Goal: Task Accomplishment & Management: Use online tool/utility

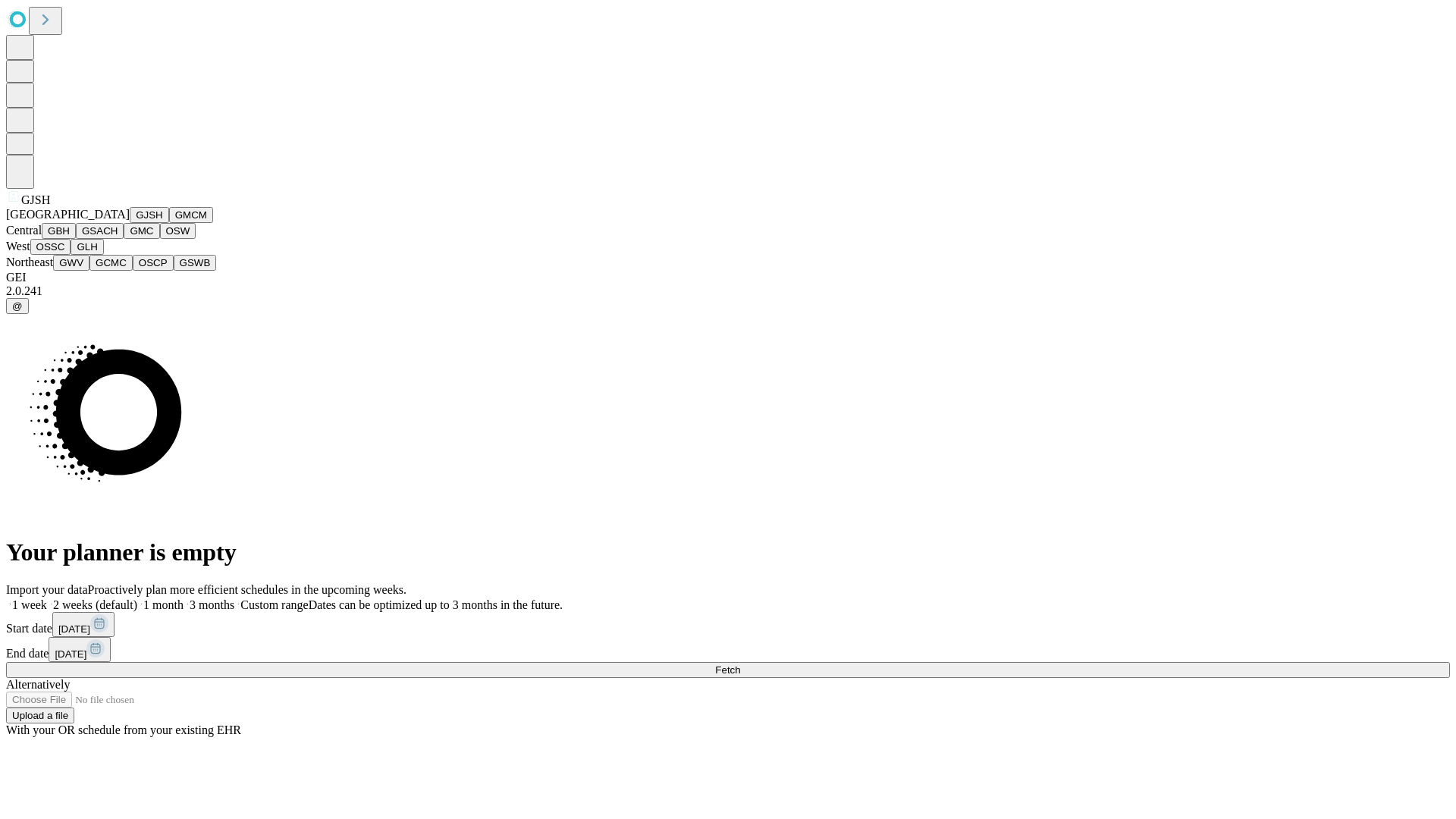
click at [130, 223] on button "GJSH" at bounding box center [150, 214] width 40 height 16
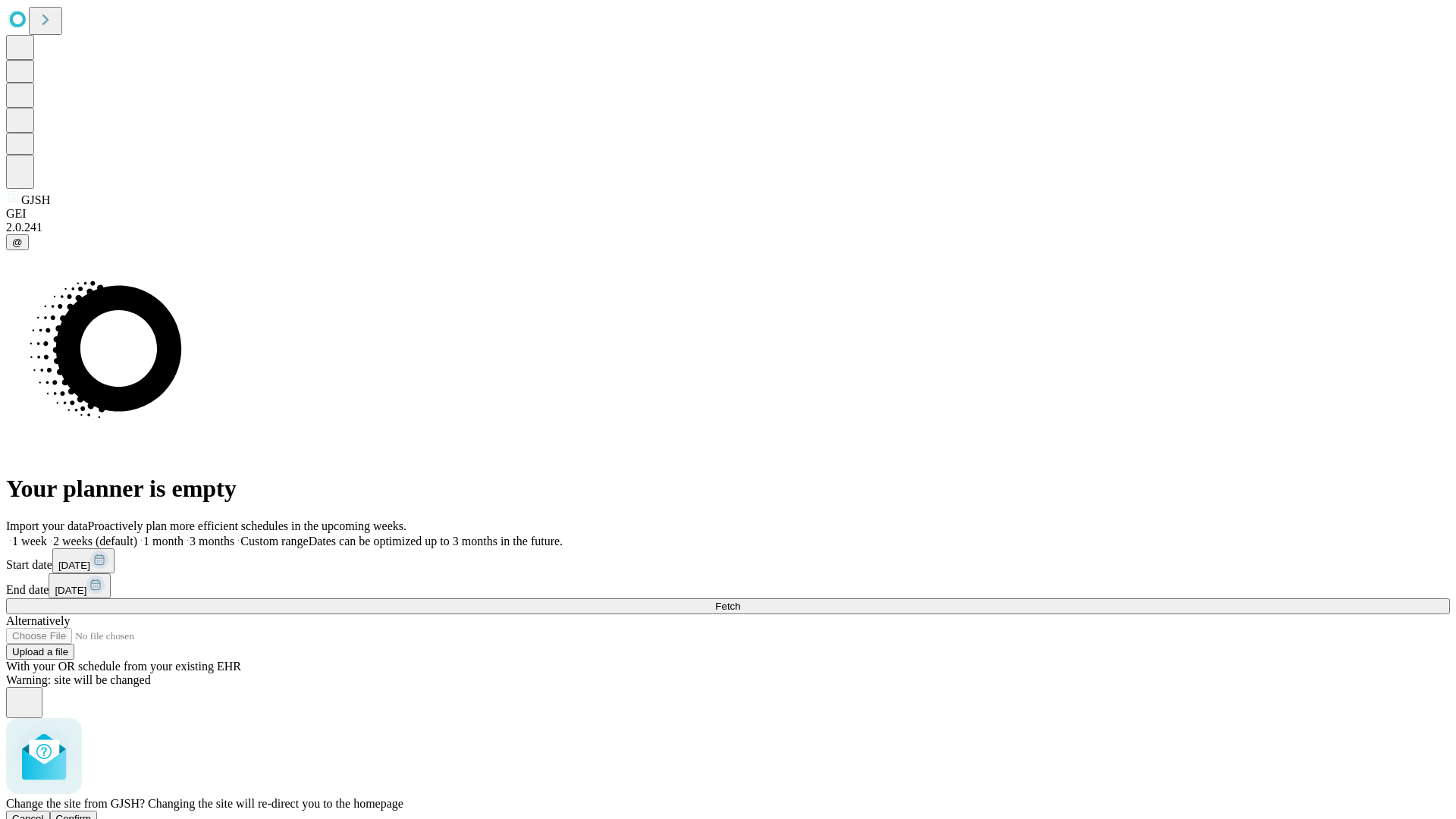
click at [91, 813] on span "Confirm" at bounding box center [74, 818] width 36 height 11
click at [184, 534] on label "1 month" at bounding box center [160, 540] width 47 height 13
click at [740, 601] on span "Fetch" at bounding box center [727, 606] width 25 height 11
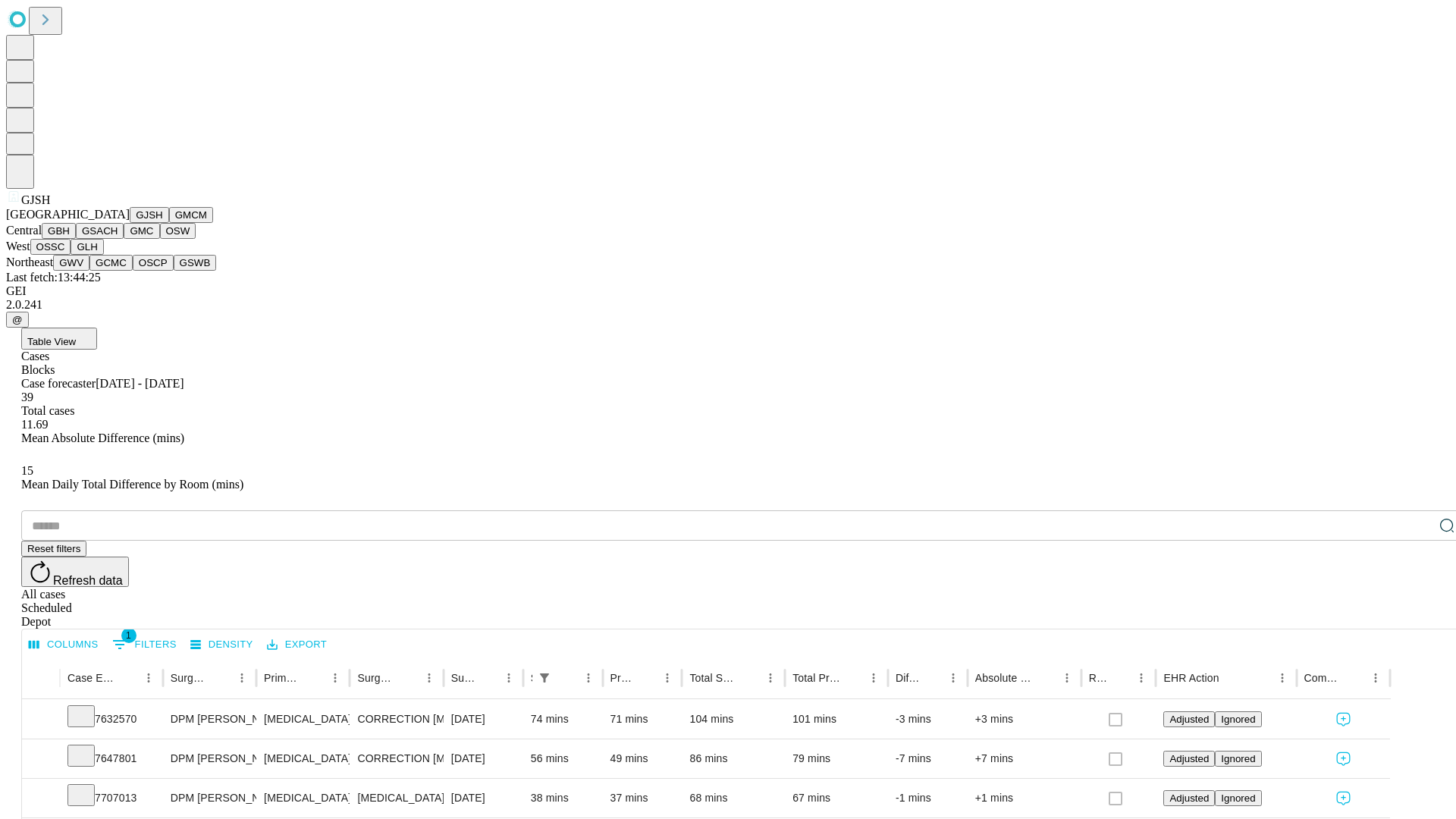
click at [169, 223] on button "GMCM" at bounding box center [191, 214] width 44 height 16
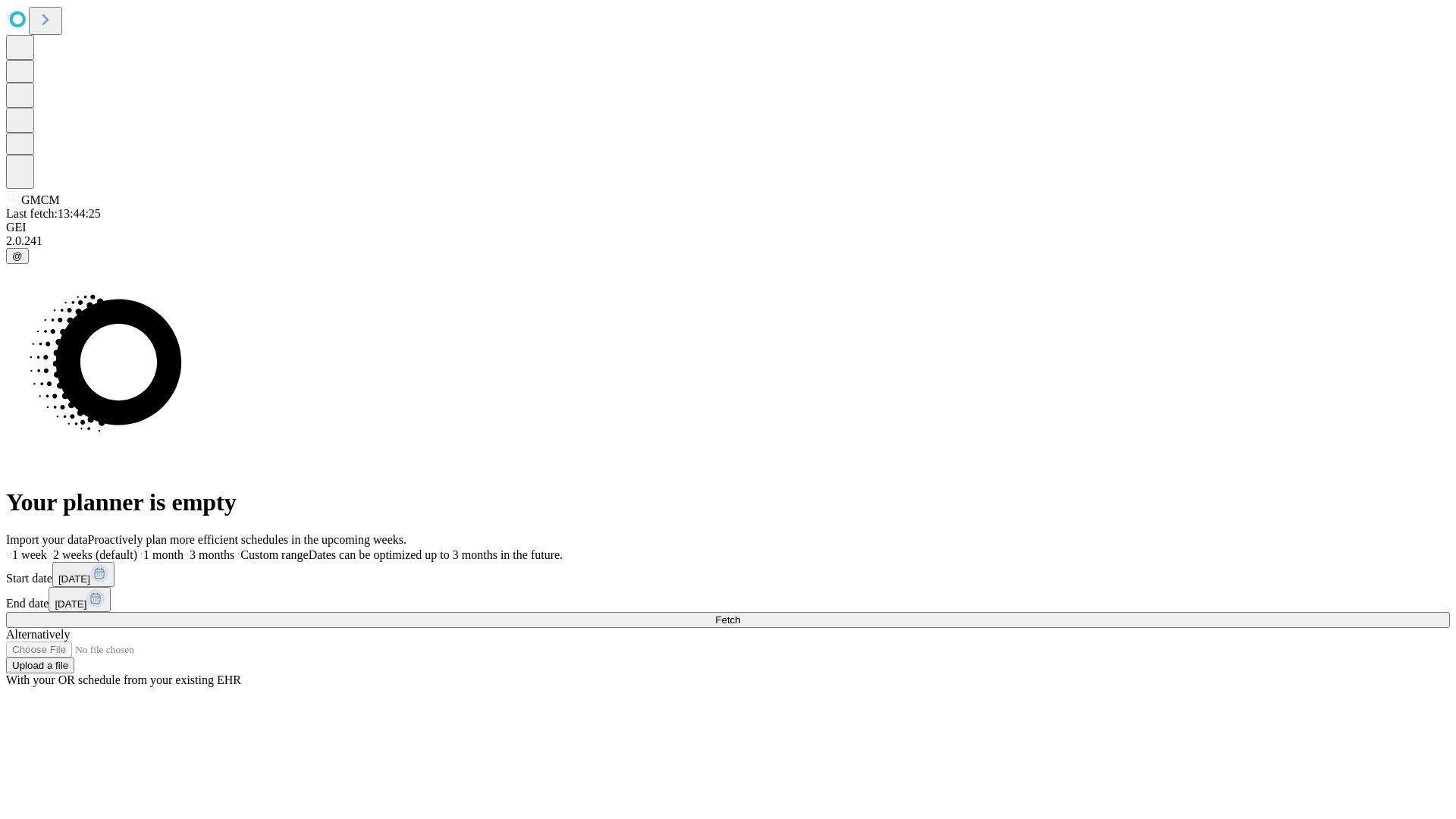
click at [184, 548] on label "1 month" at bounding box center [160, 554] width 47 height 13
click at [740, 614] on span "Fetch" at bounding box center [727, 619] width 25 height 11
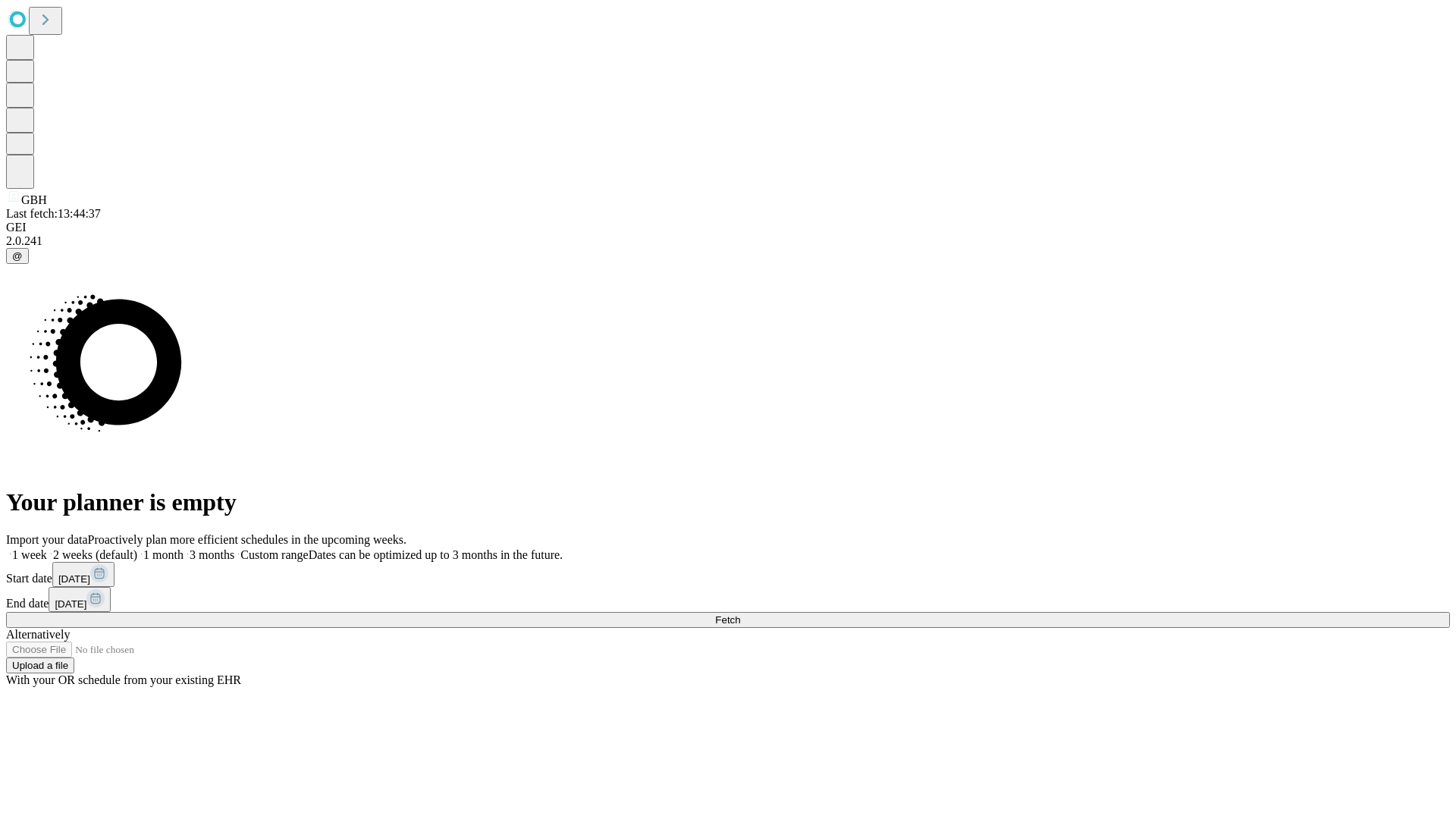
click at [184, 548] on label "1 month" at bounding box center [160, 554] width 47 height 13
click at [740, 614] on span "Fetch" at bounding box center [727, 619] width 25 height 11
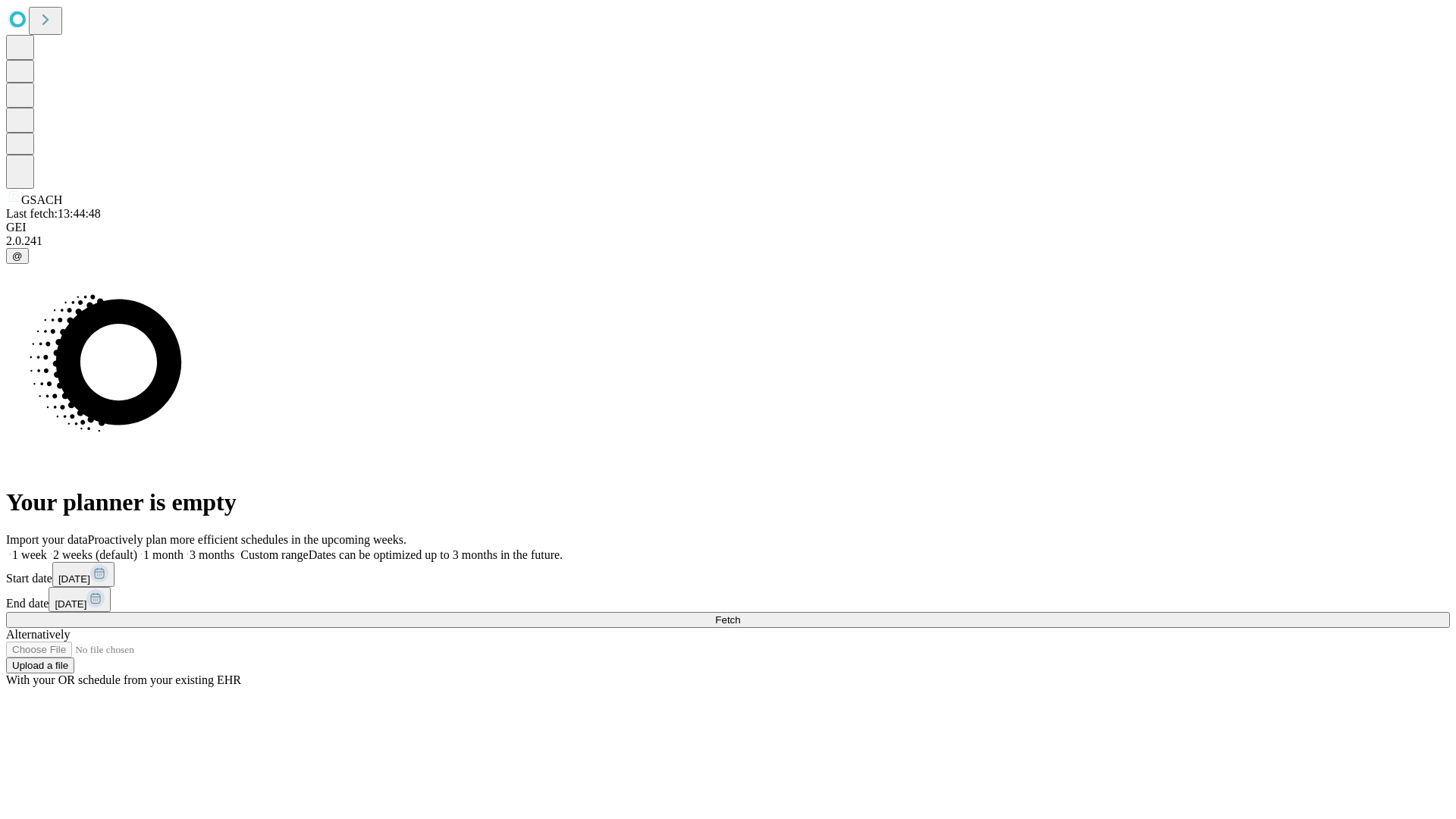
click at [184, 548] on label "1 month" at bounding box center [160, 554] width 47 height 13
click at [740, 614] on span "Fetch" at bounding box center [727, 619] width 25 height 11
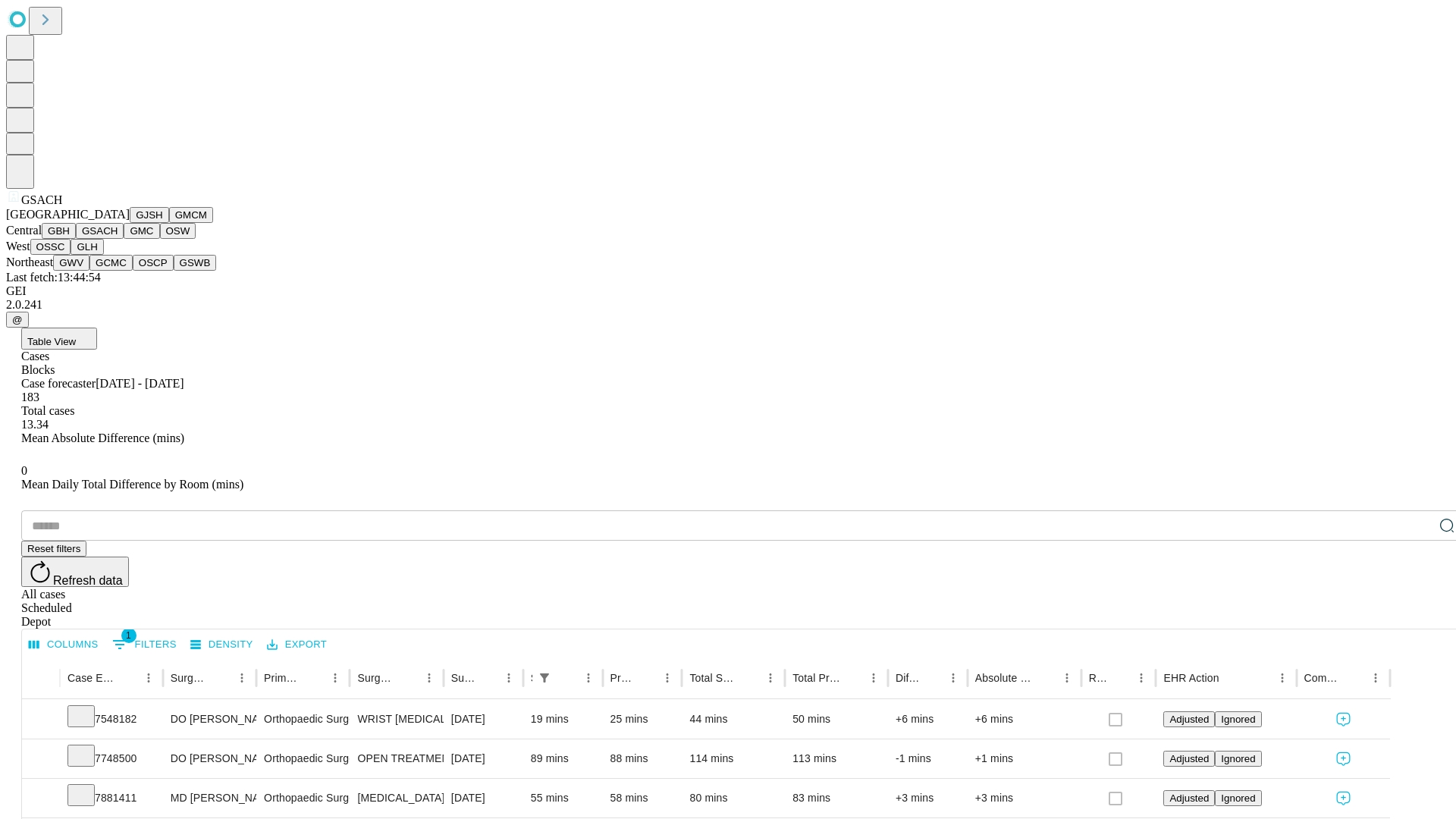
click at [123, 239] on button "GMC" at bounding box center [141, 231] width 36 height 16
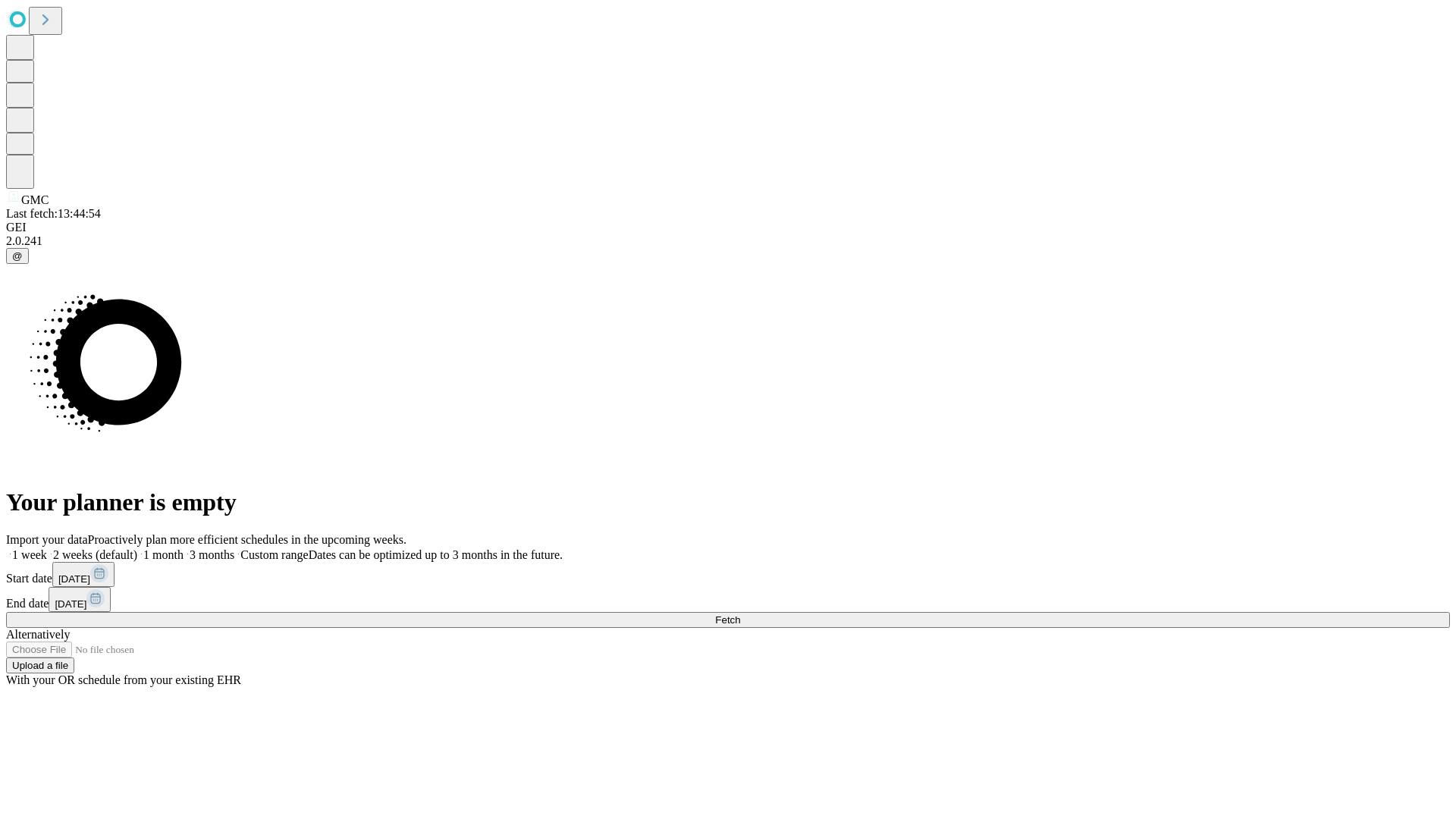
click at [740, 614] on span "Fetch" at bounding box center [727, 619] width 25 height 11
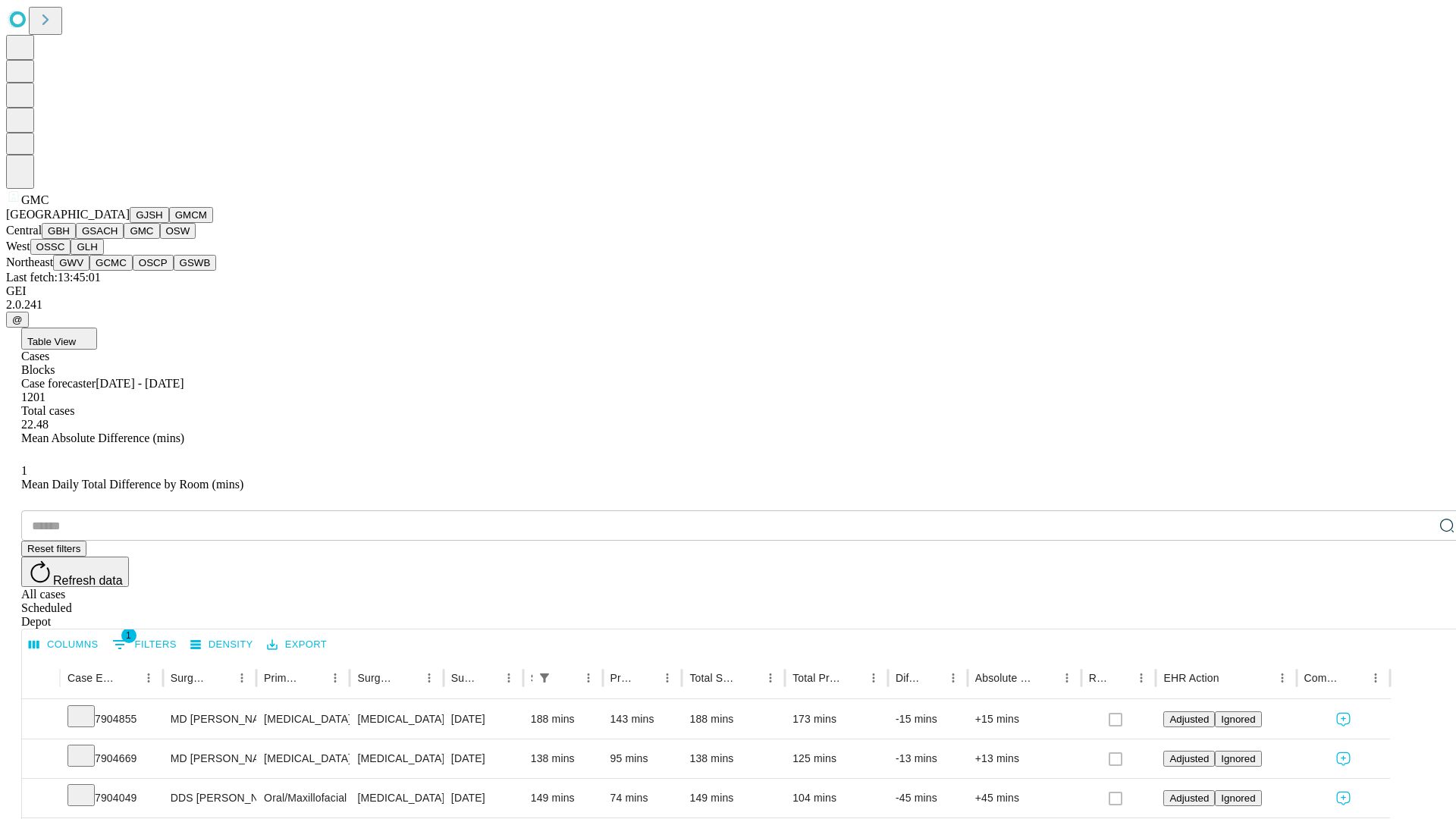
click at [160, 239] on button "OSW" at bounding box center [178, 231] width 37 height 16
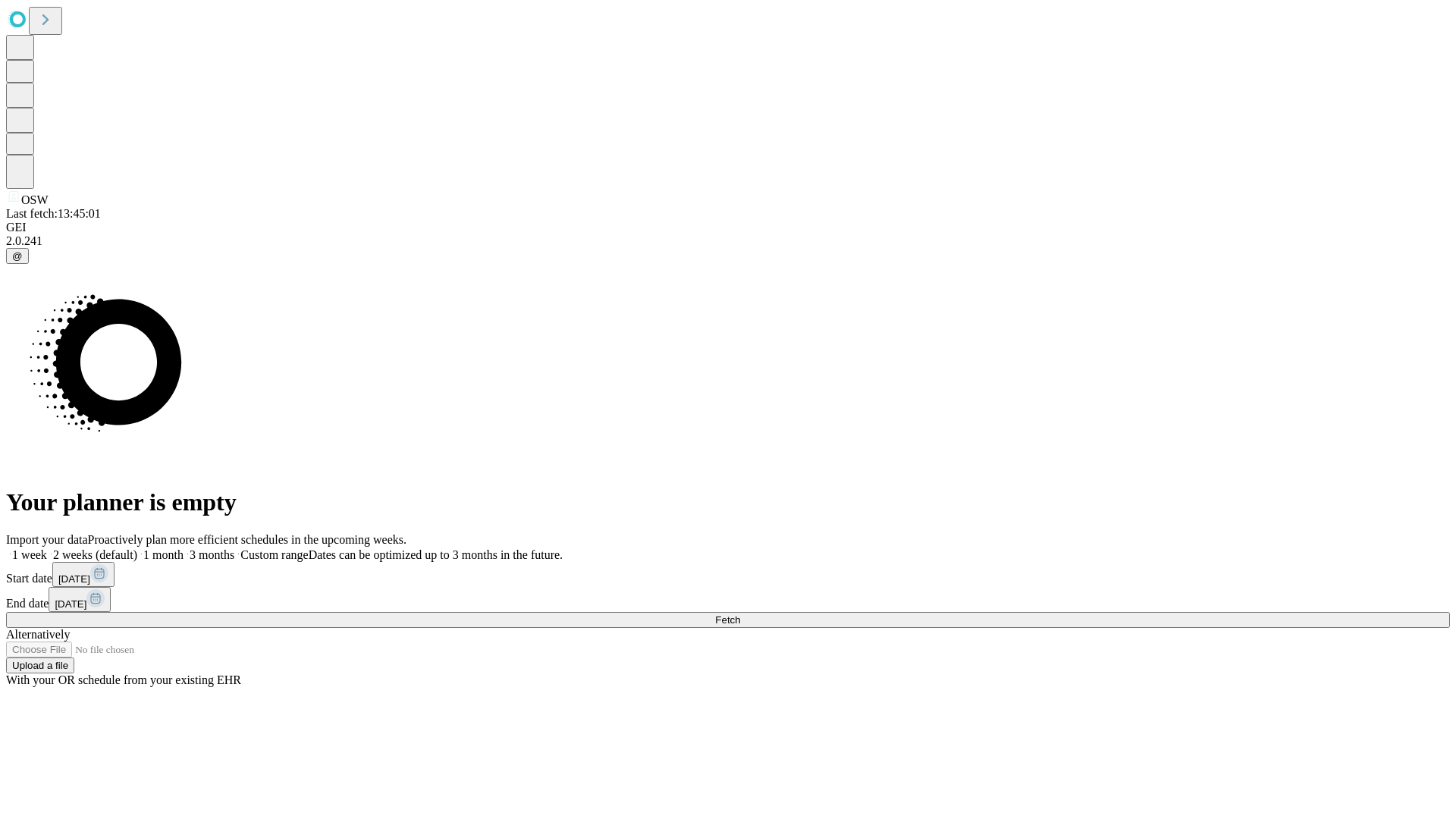
click at [184, 548] on label "1 month" at bounding box center [160, 554] width 47 height 13
click at [740, 614] on span "Fetch" at bounding box center [727, 619] width 25 height 11
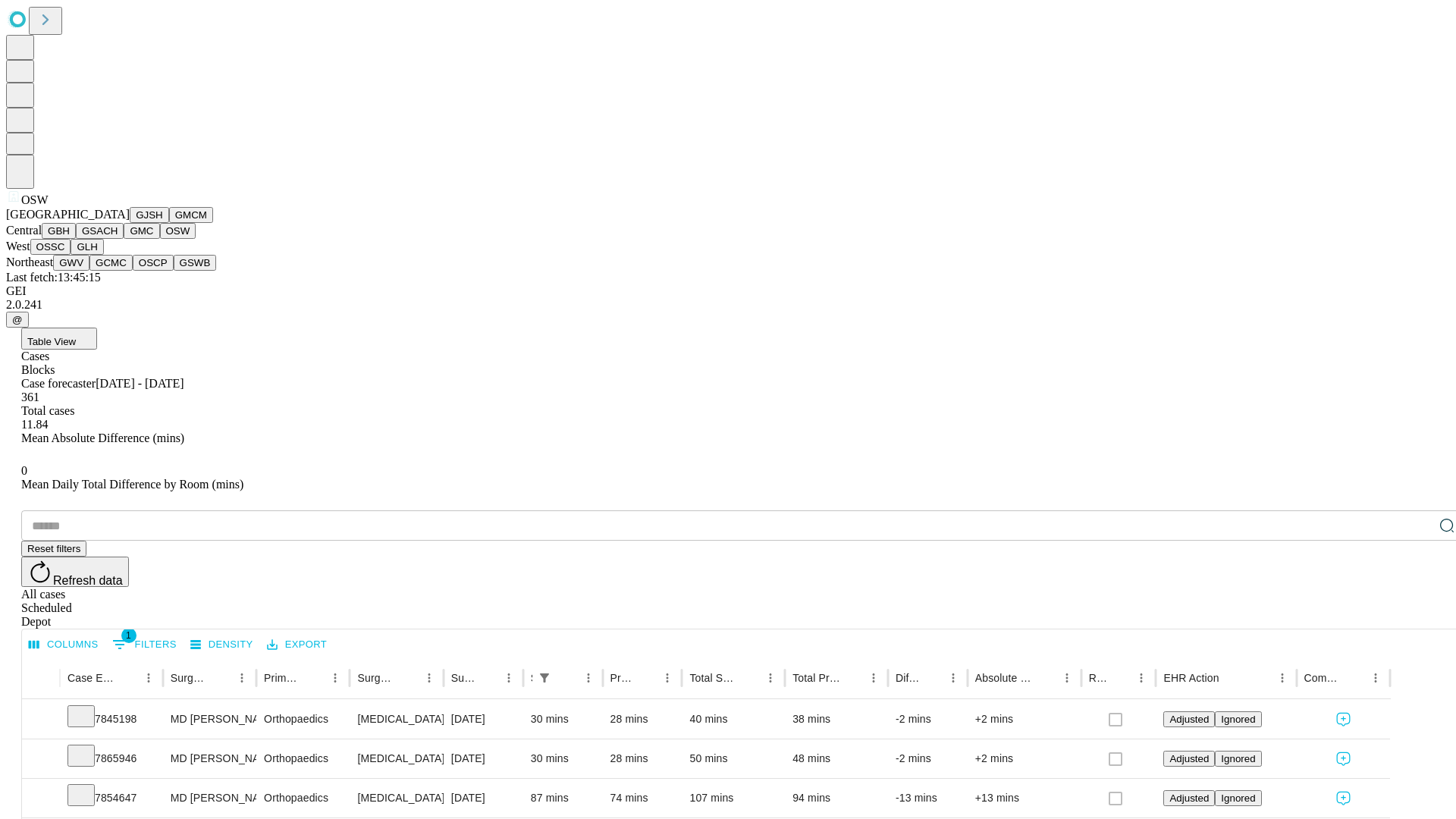
click at [72, 255] on button "OSSC" at bounding box center [51, 247] width 41 height 16
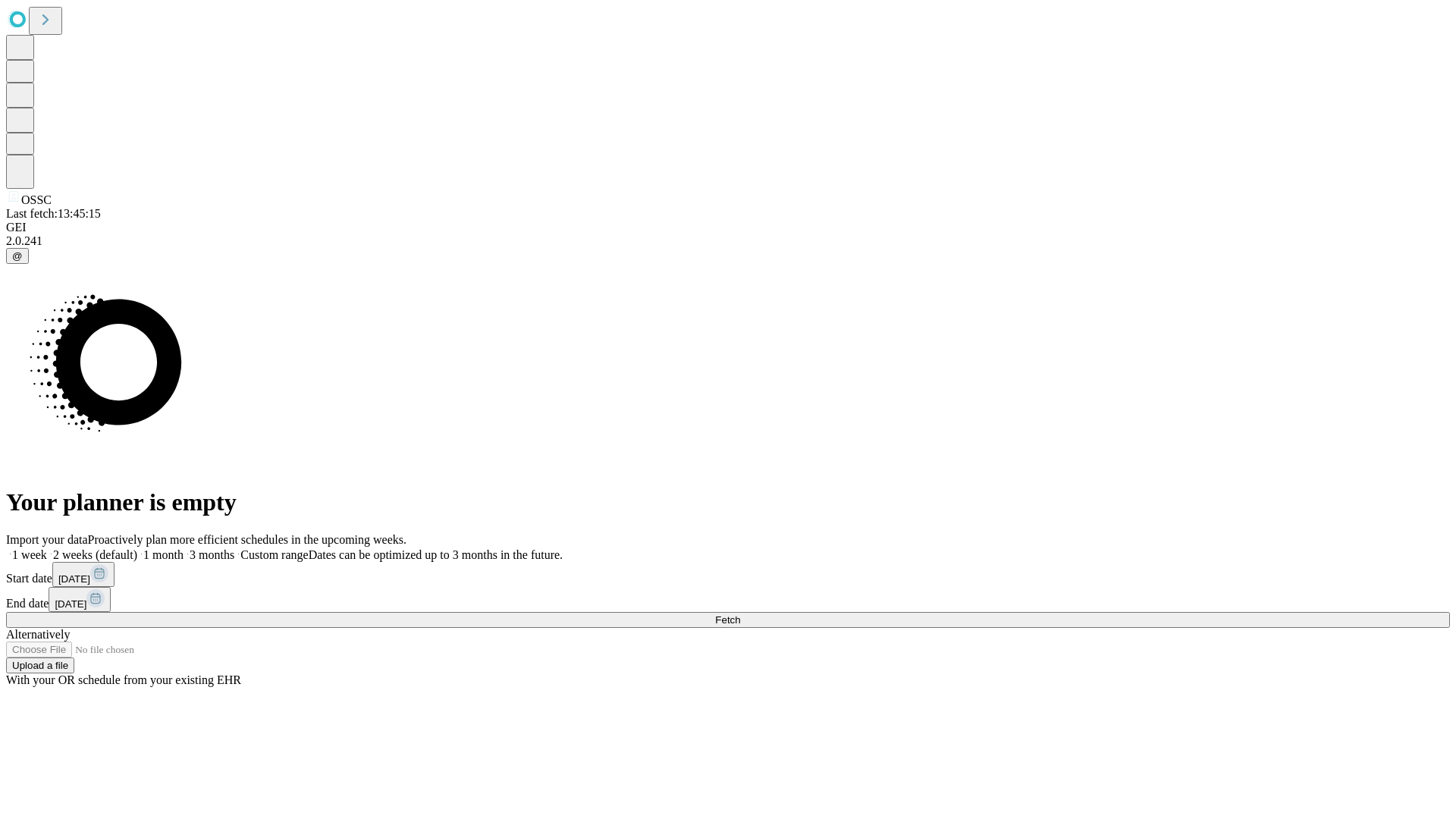
click at [184, 548] on label "1 month" at bounding box center [160, 554] width 47 height 13
click at [740, 614] on span "Fetch" at bounding box center [727, 619] width 25 height 11
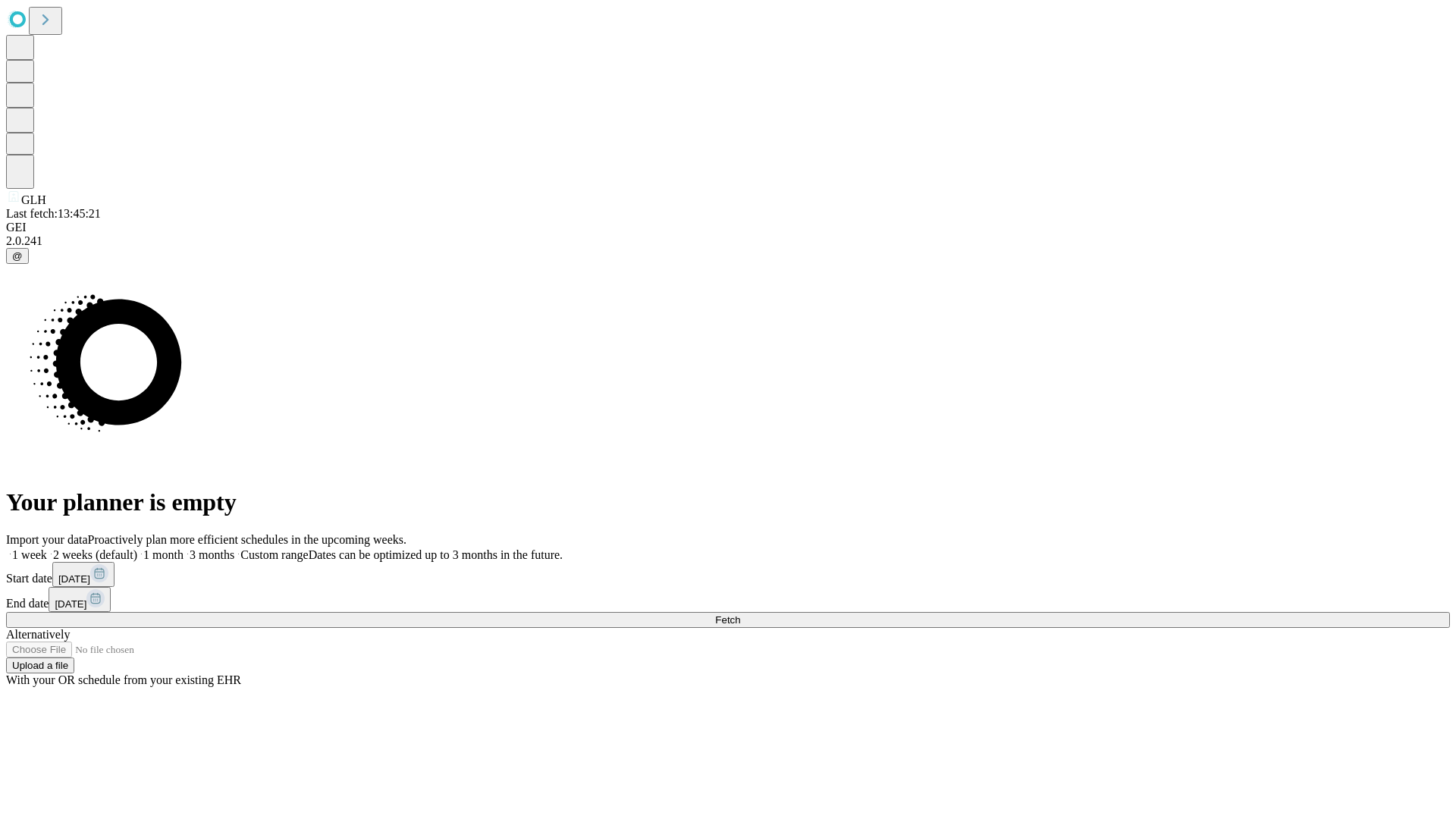
click at [184, 548] on label "1 month" at bounding box center [160, 554] width 47 height 13
click at [740, 614] on span "Fetch" at bounding box center [727, 619] width 25 height 11
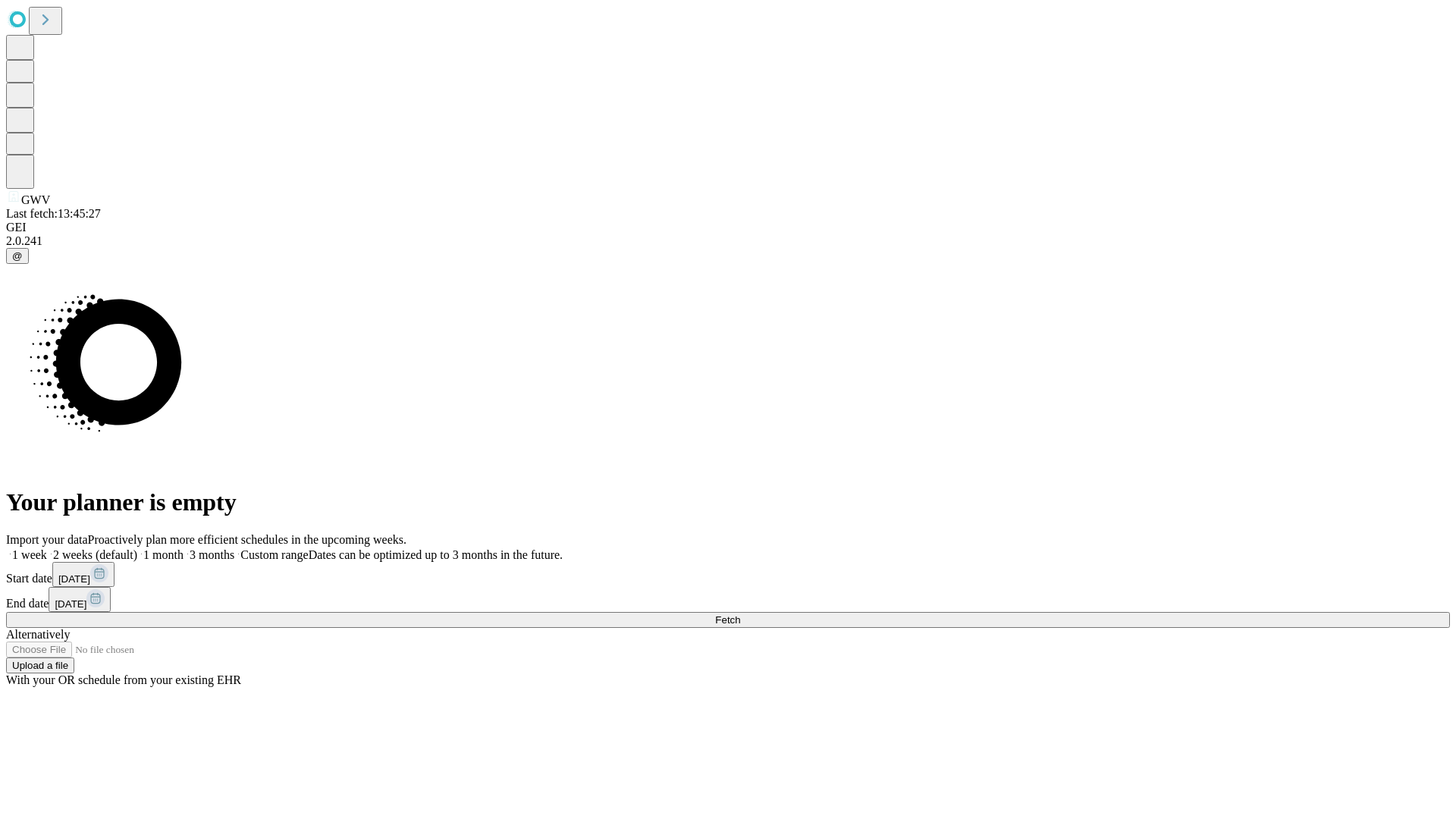
click at [184, 548] on label "1 month" at bounding box center [160, 554] width 47 height 13
click at [740, 614] on span "Fetch" at bounding box center [727, 619] width 25 height 11
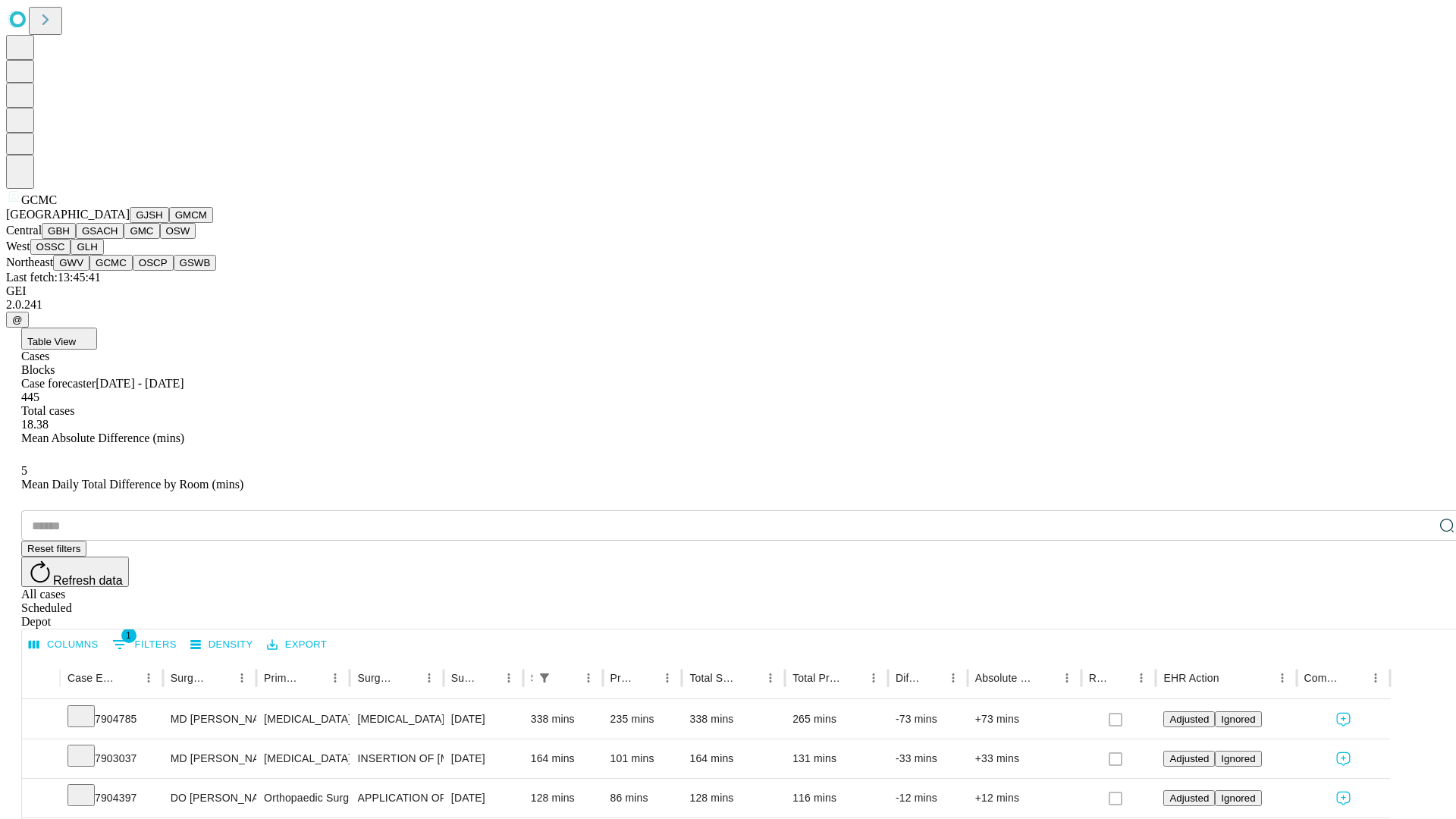
click at [133, 271] on button "OSCP" at bounding box center [153, 263] width 41 height 16
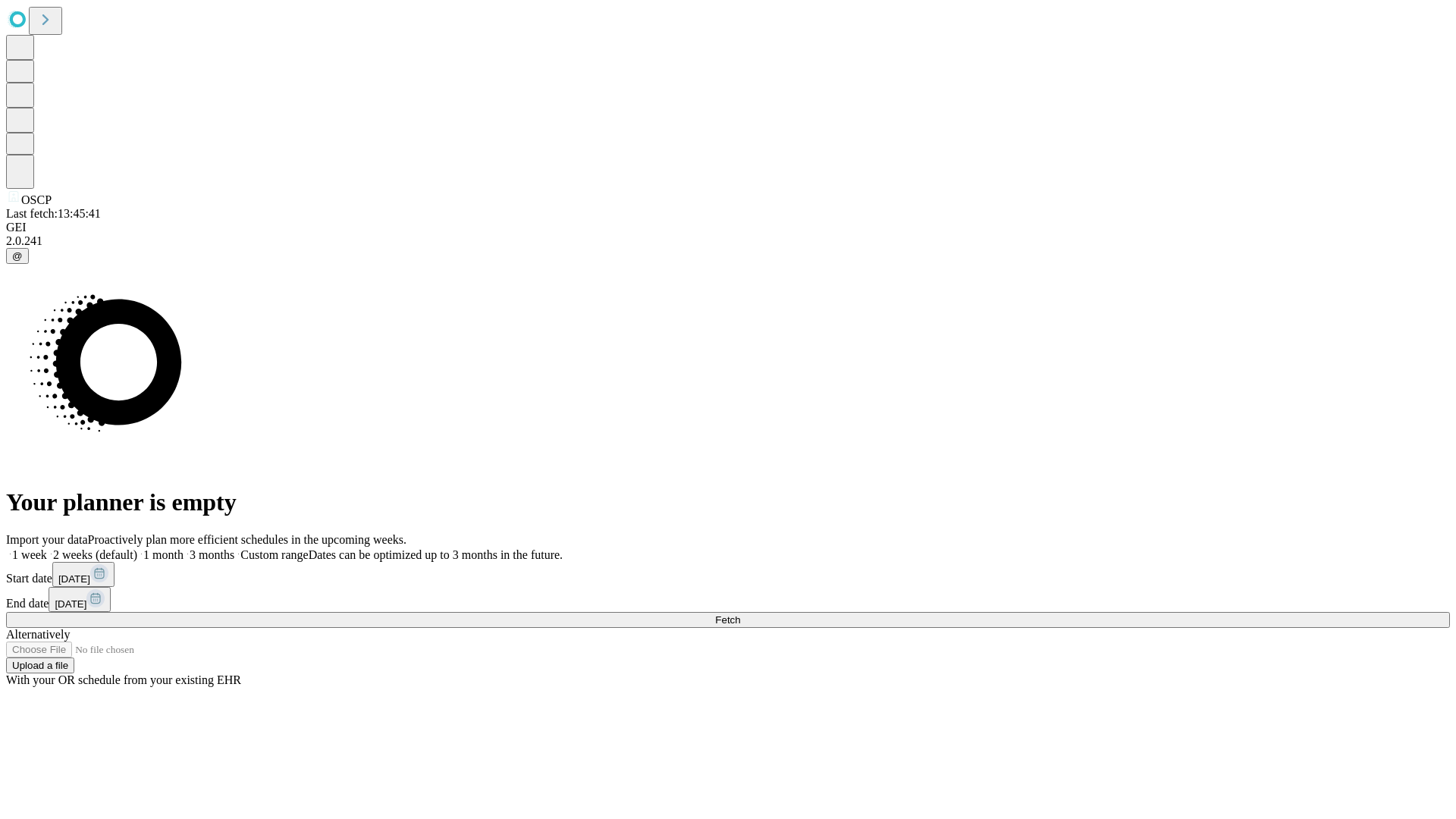
click at [740, 614] on span "Fetch" at bounding box center [727, 619] width 25 height 11
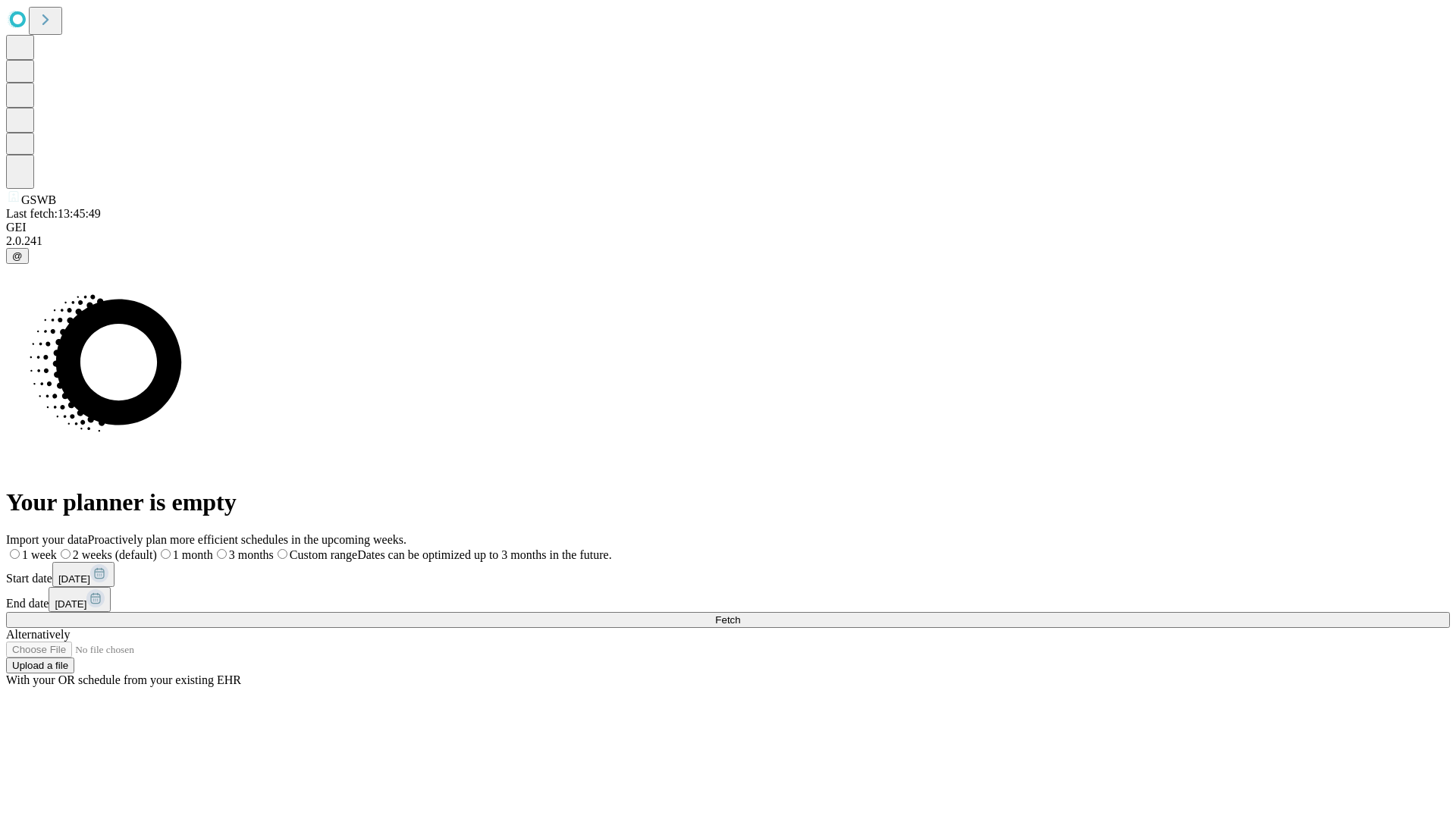
click at [214, 548] on label "1 month" at bounding box center [185, 554] width 57 height 13
click at [740, 614] on span "Fetch" at bounding box center [727, 619] width 25 height 11
